Goal: Task Accomplishment & Management: Manage account settings

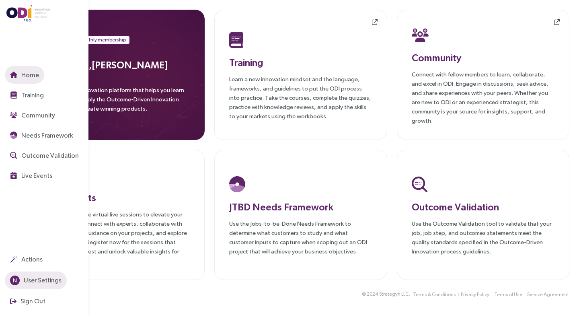
click at [14, 278] on span "N" at bounding box center [15, 281] width 4 height 10
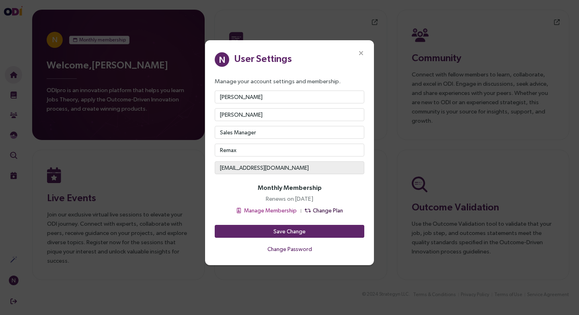
click at [320, 210] on span "Change Plan" at bounding box center [328, 210] width 30 height 9
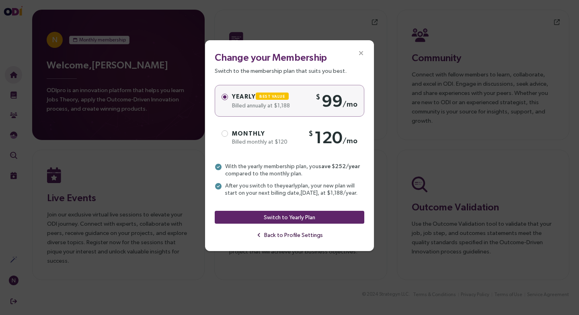
click at [289, 234] on span "Back to Profile Settings" at bounding box center [293, 235] width 59 height 9
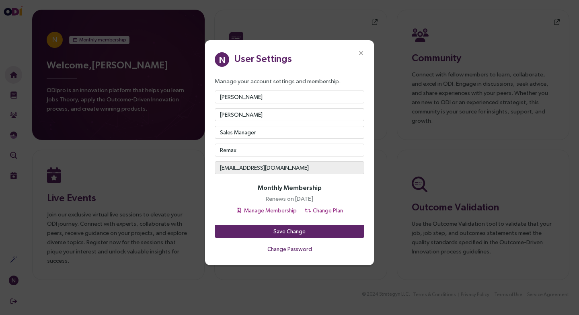
click at [361, 55] on icon "Close" at bounding box center [361, 53] width 7 height 7
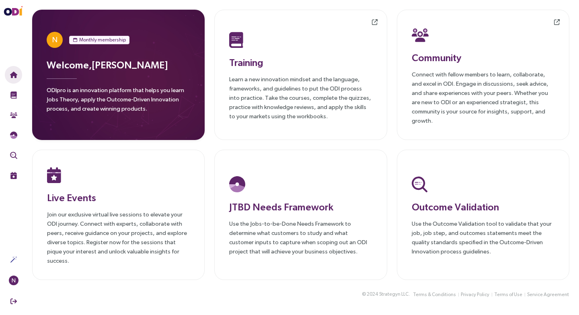
click at [54, 35] on span "N" at bounding box center [54, 40] width 5 height 16
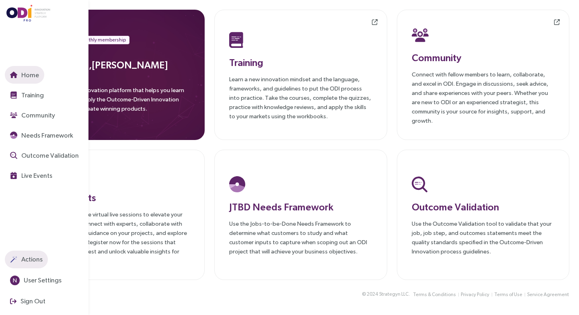
click at [31, 261] on span "Actions" at bounding box center [31, 259] width 23 height 10
click at [31, 281] on span "User Settings" at bounding box center [41, 280] width 39 height 10
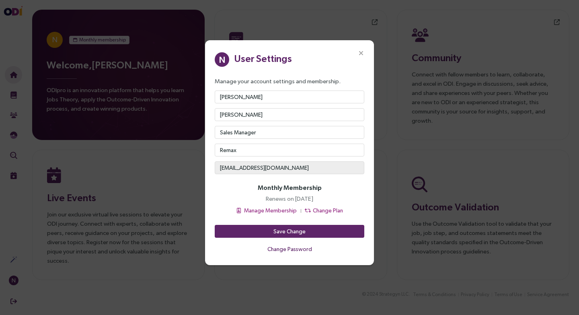
click at [298, 196] on p "Renews on [DATE]" at bounding box center [289, 198] width 47 height 9
click at [267, 209] on span "Manage Membership" at bounding box center [270, 210] width 53 height 9
